Goal: Check status: Check status

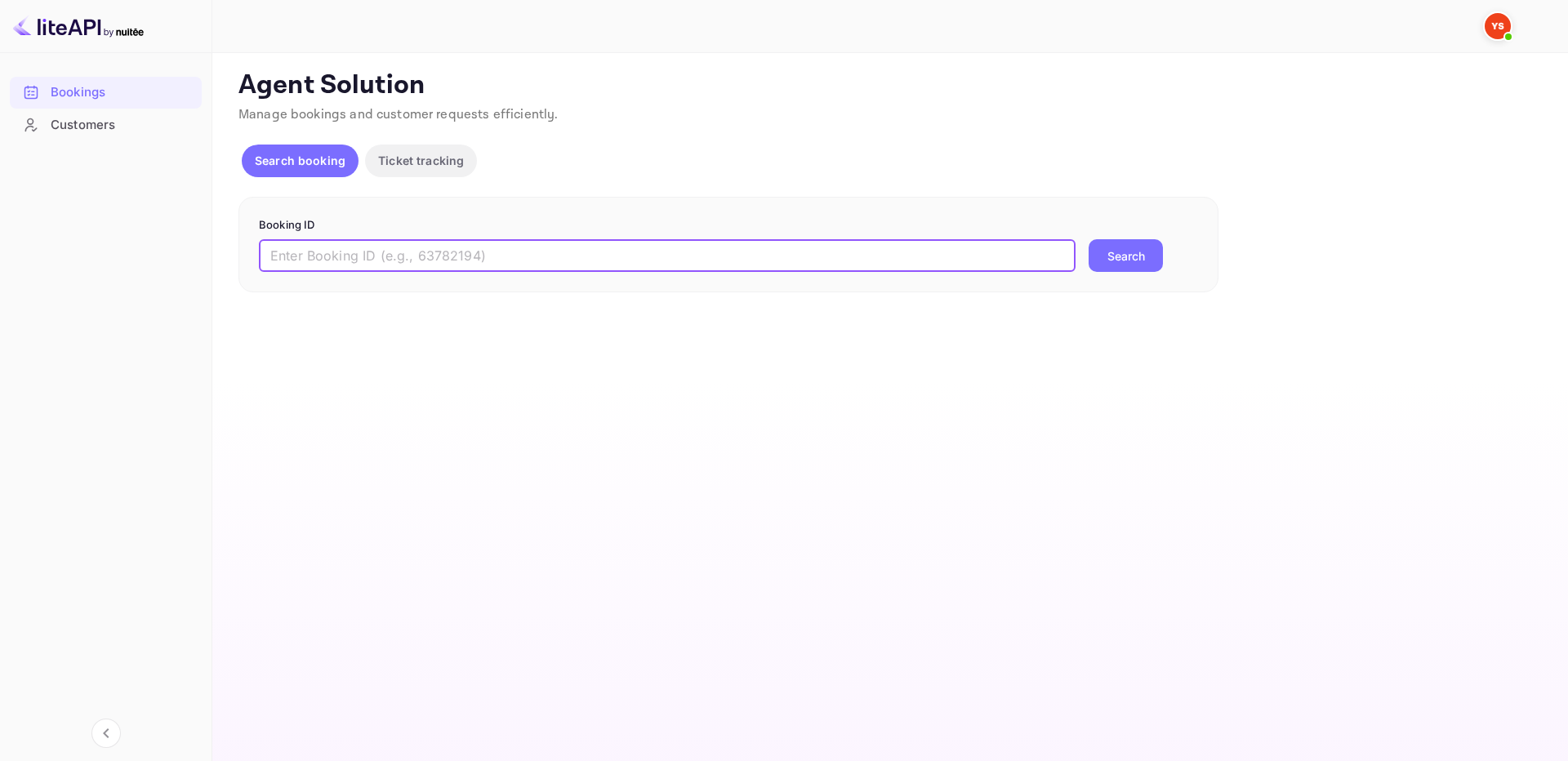
click at [764, 249] on input "text" at bounding box center [667, 256] width 817 height 33
click at [1074, 241] on input "8911236" at bounding box center [667, 256] width 817 height 33
type input "8911236"
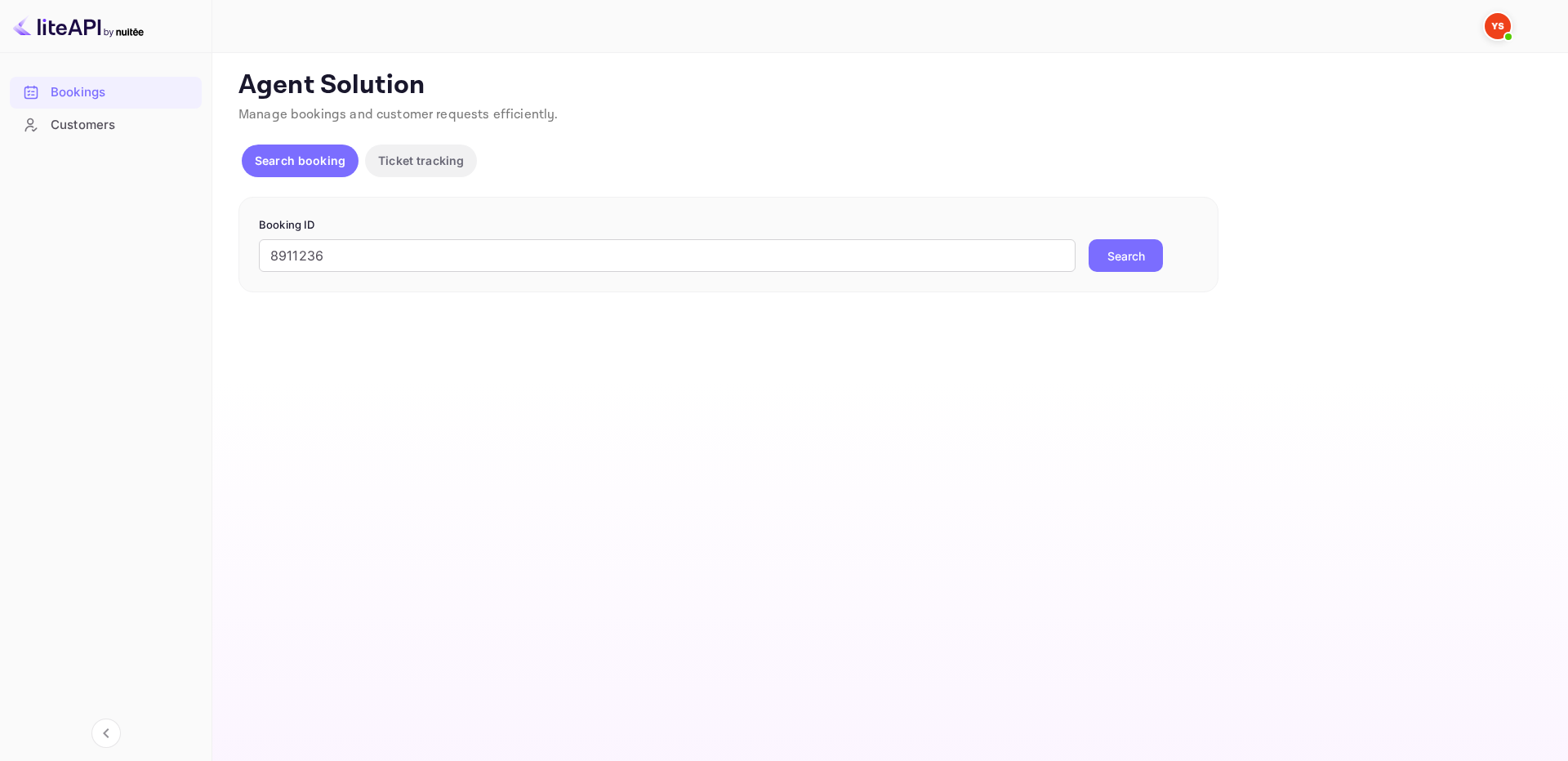
click at [1113, 255] on button "Search" at bounding box center [1125, 256] width 74 height 33
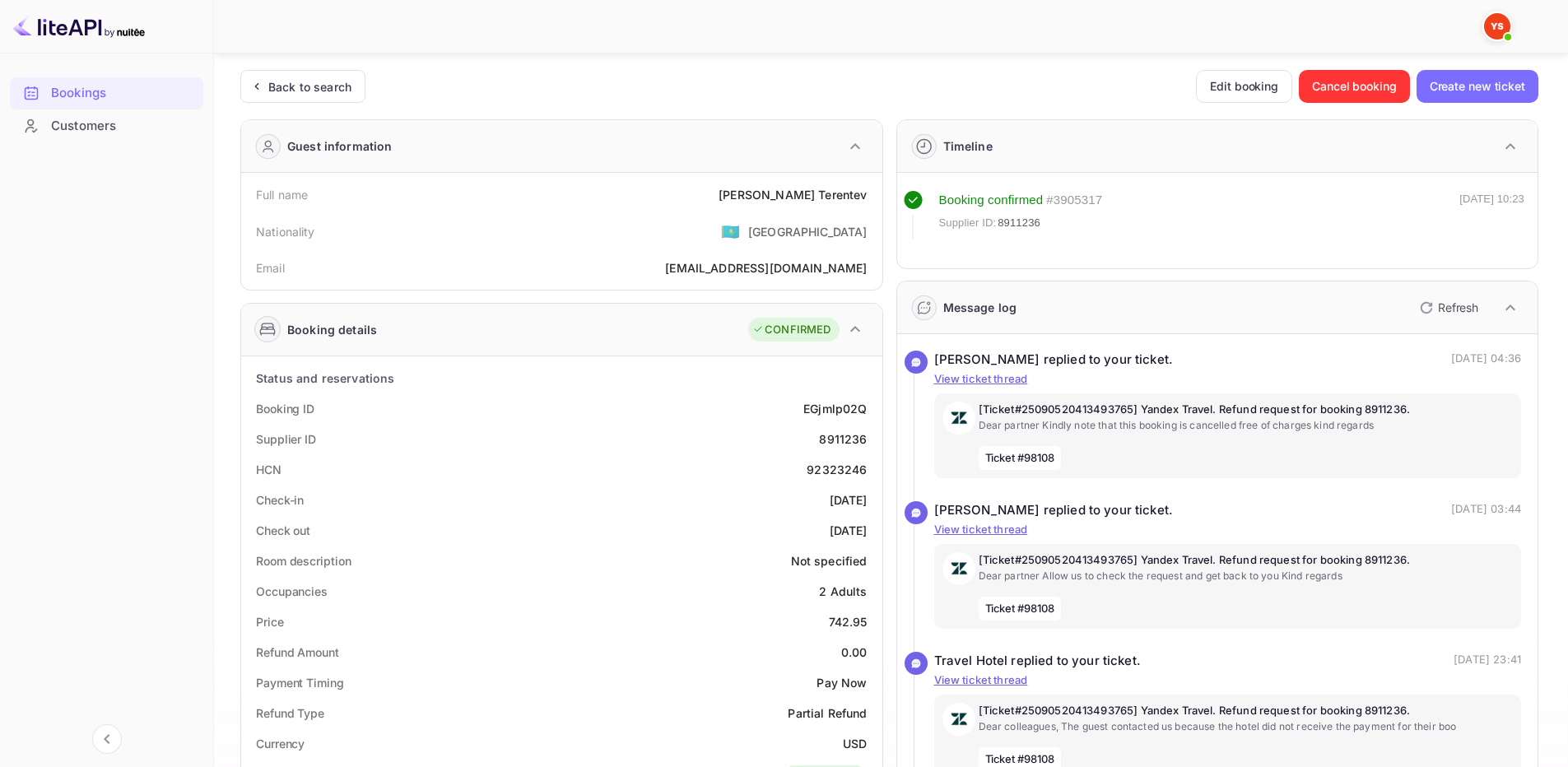
scroll to position [528, 0]
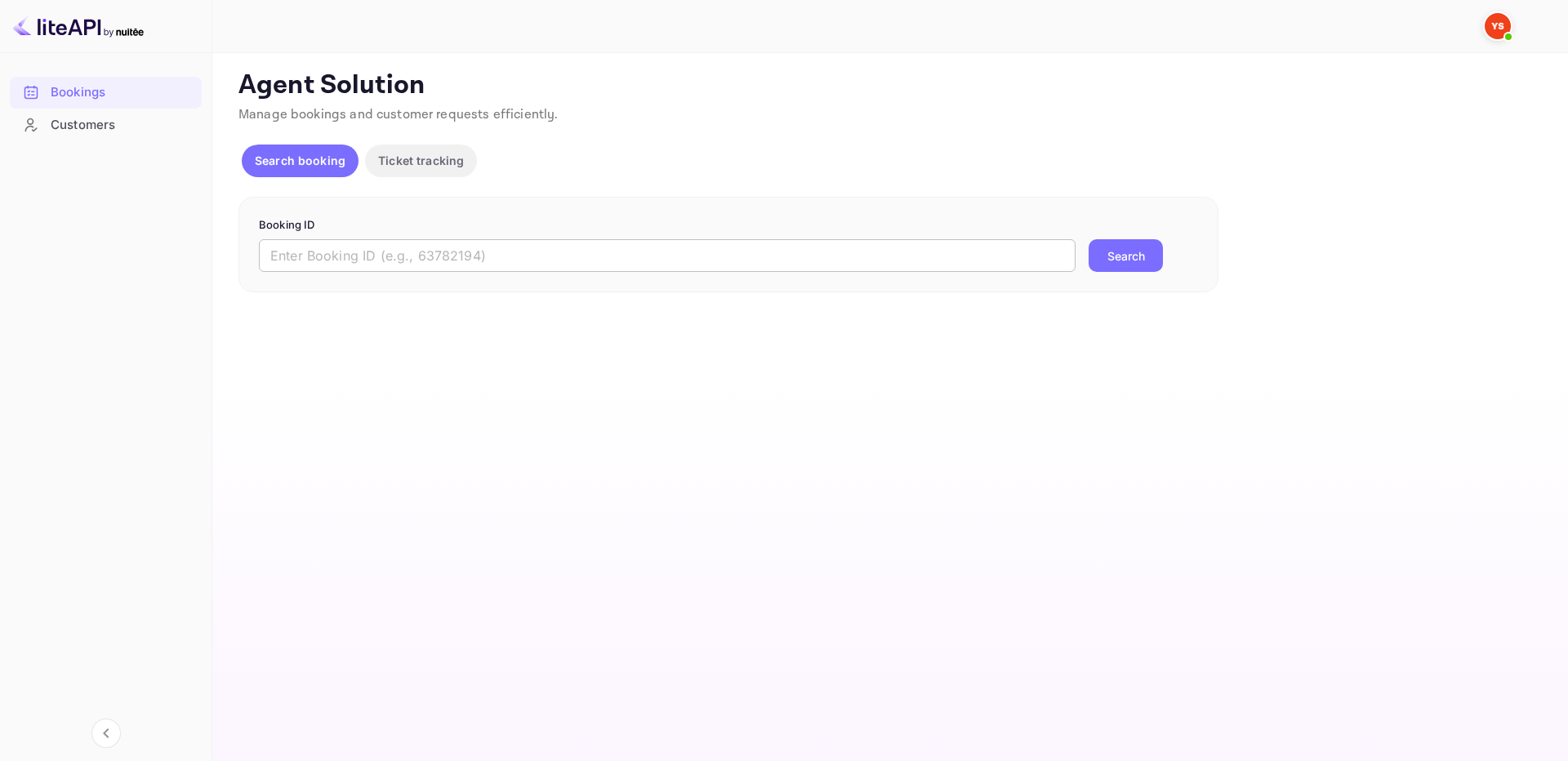
click at [672, 263] on input "text" at bounding box center [667, 256] width 817 height 33
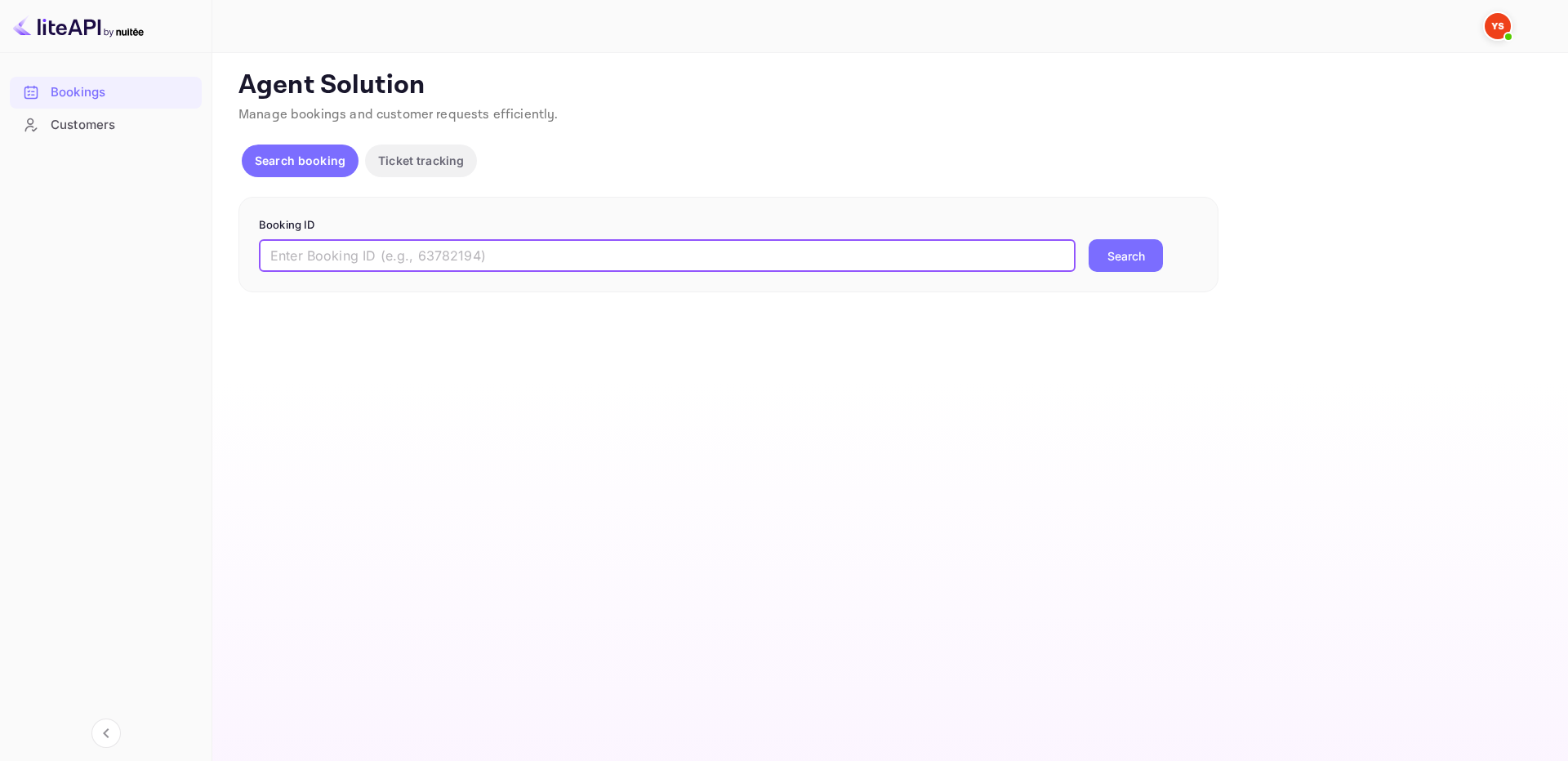
paste input "8911236"
type input "8911236"
drag, startPoint x: 1081, startPoint y: 256, endPoint x: 1143, endPoint y: 251, distance: 62.2
click at [1084, 257] on div "8911236 ​ Search" at bounding box center [728, 256] width 939 height 33
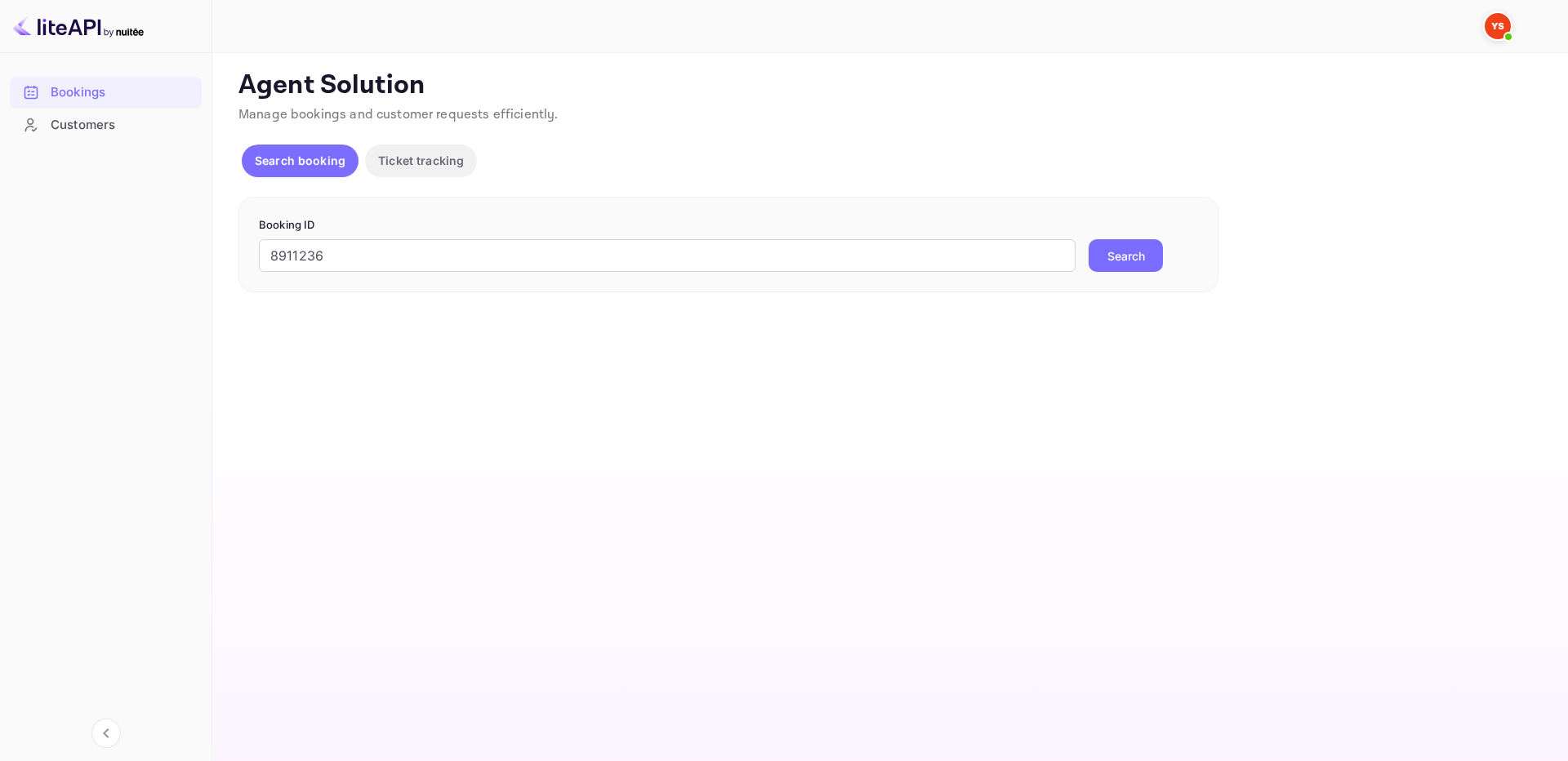
click at [1143, 251] on button "Search" at bounding box center [1125, 256] width 74 height 33
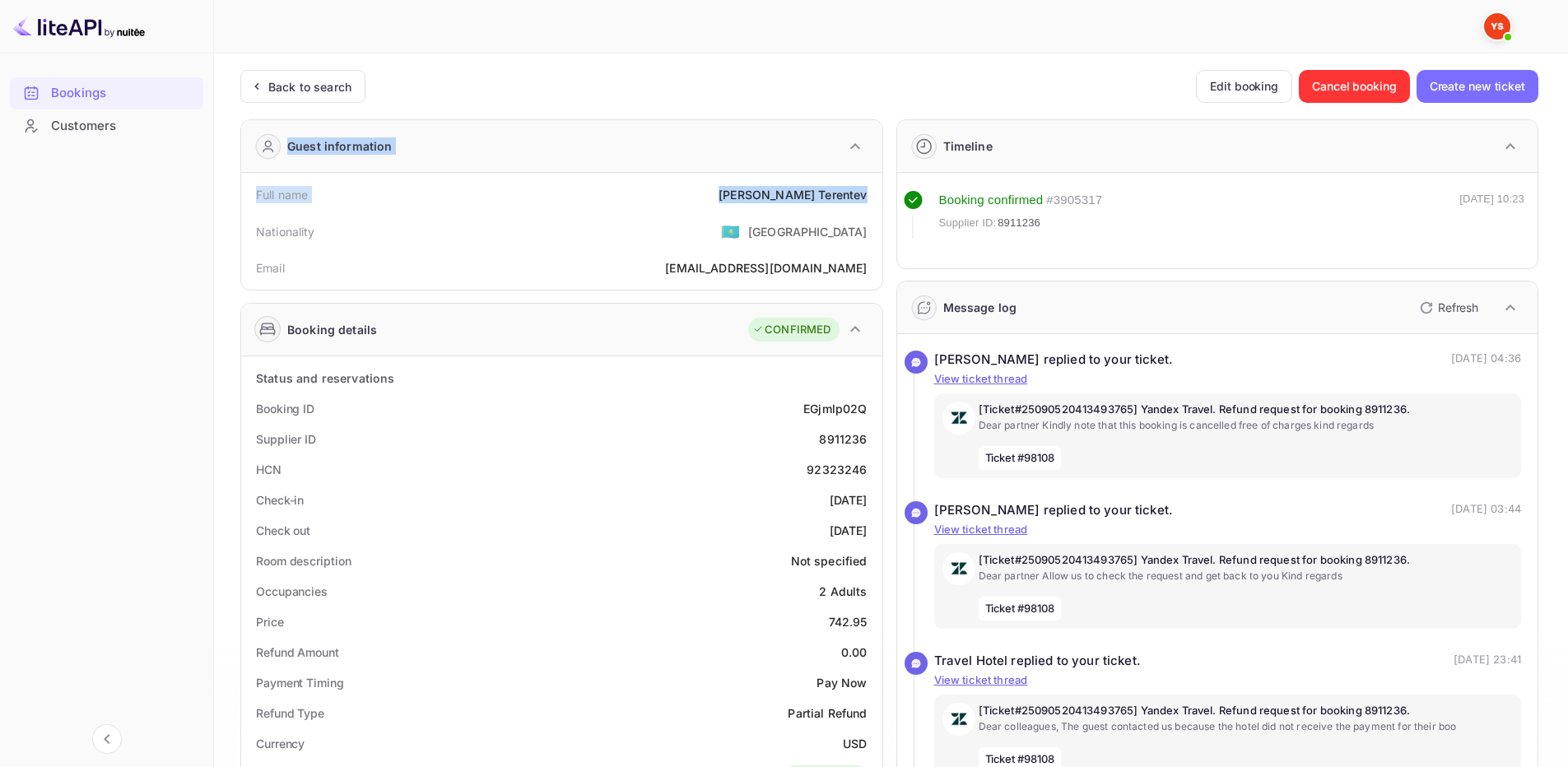
drag, startPoint x: 792, startPoint y: 193, endPoint x: 859, endPoint y: 195, distance: 67.0
drag, startPoint x: 782, startPoint y: 192, endPoint x: 878, endPoint y: 198, distance: 96.2
click at [878, 198] on div "Full name [PERSON_NAME] Nationality 🇰🇿 [DEMOGRAPHIC_DATA] Email [EMAIL_ADDRESS]…" at bounding box center [562, 231] width 641 height 117
copy div "[PERSON_NAME]"
drag, startPoint x: 833, startPoint y: 618, endPoint x: 871, endPoint y: 624, distance: 38.5
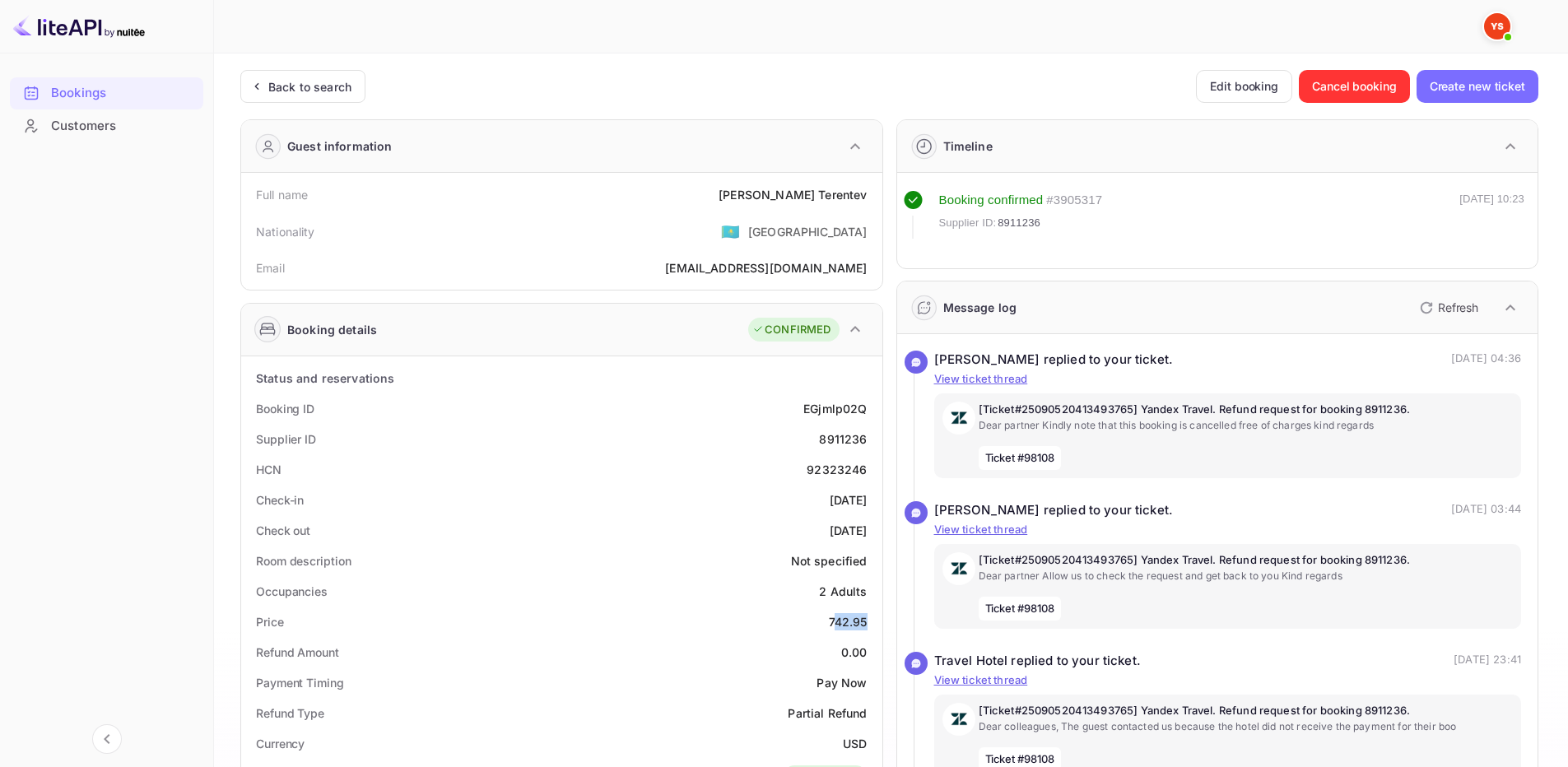
click at [871, 624] on div "Price 742.95" at bounding box center [562, 622] width 628 height 31
click at [842, 629] on div "742.95" at bounding box center [848, 622] width 39 height 18
drag, startPoint x: 823, startPoint y: 622, endPoint x: 832, endPoint y: 624, distance: 9.2
click at [833, 623] on div "Price 742.95" at bounding box center [562, 622] width 628 height 31
click at [828, 624] on div "Price 742.95" at bounding box center [562, 622] width 628 height 31
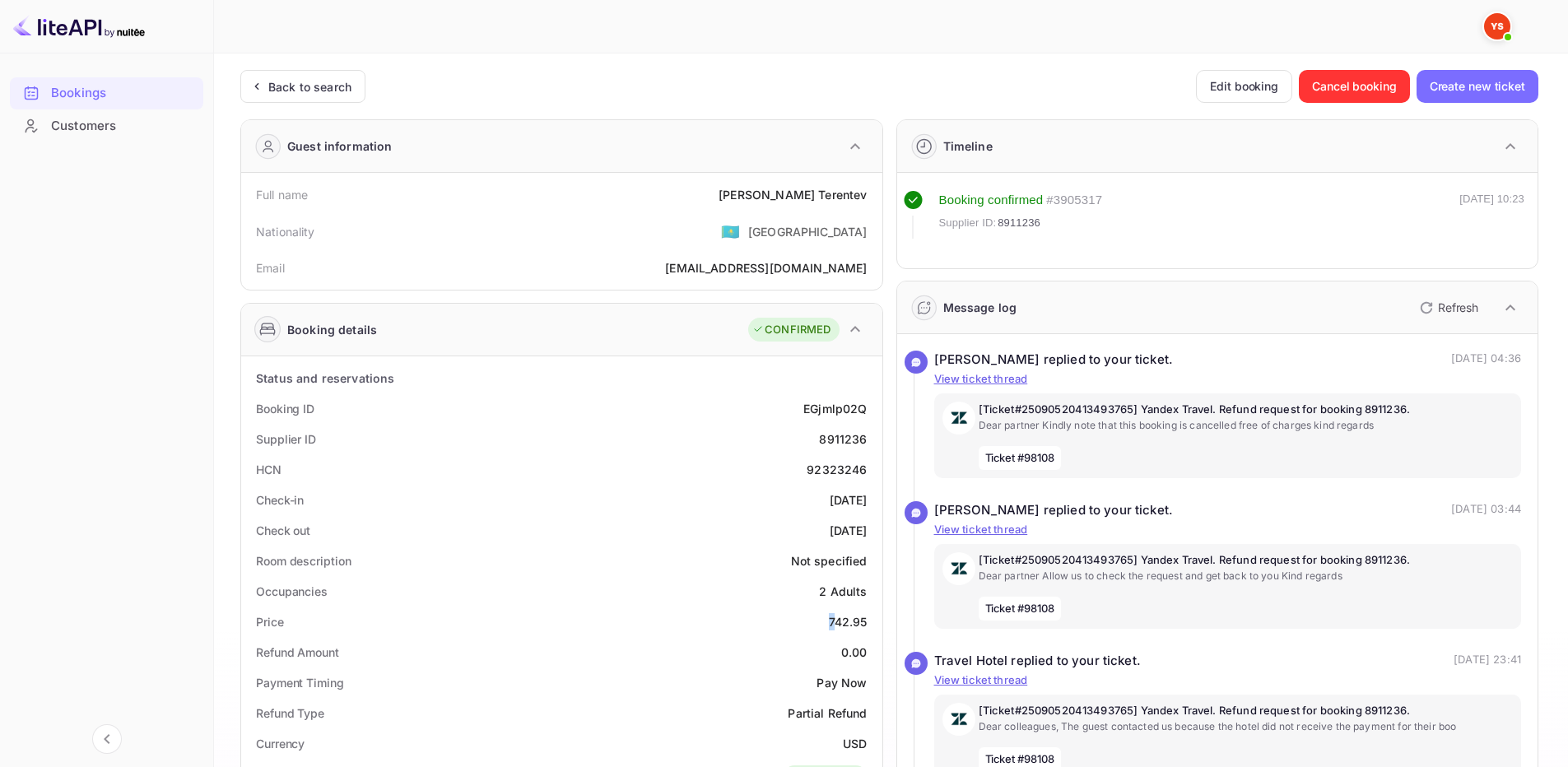
click at [825, 624] on div "Price 742.95" at bounding box center [562, 622] width 628 height 31
drag, startPoint x: 825, startPoint y: 624, endPoint x: 864, endPoint y: 622, distance: 39.1
click at [864, 622] on div "Price 742.95" at bounding box center [562, 622] width 628 height 31
